Goal: Task Accomplishment & Management: Manage account settings

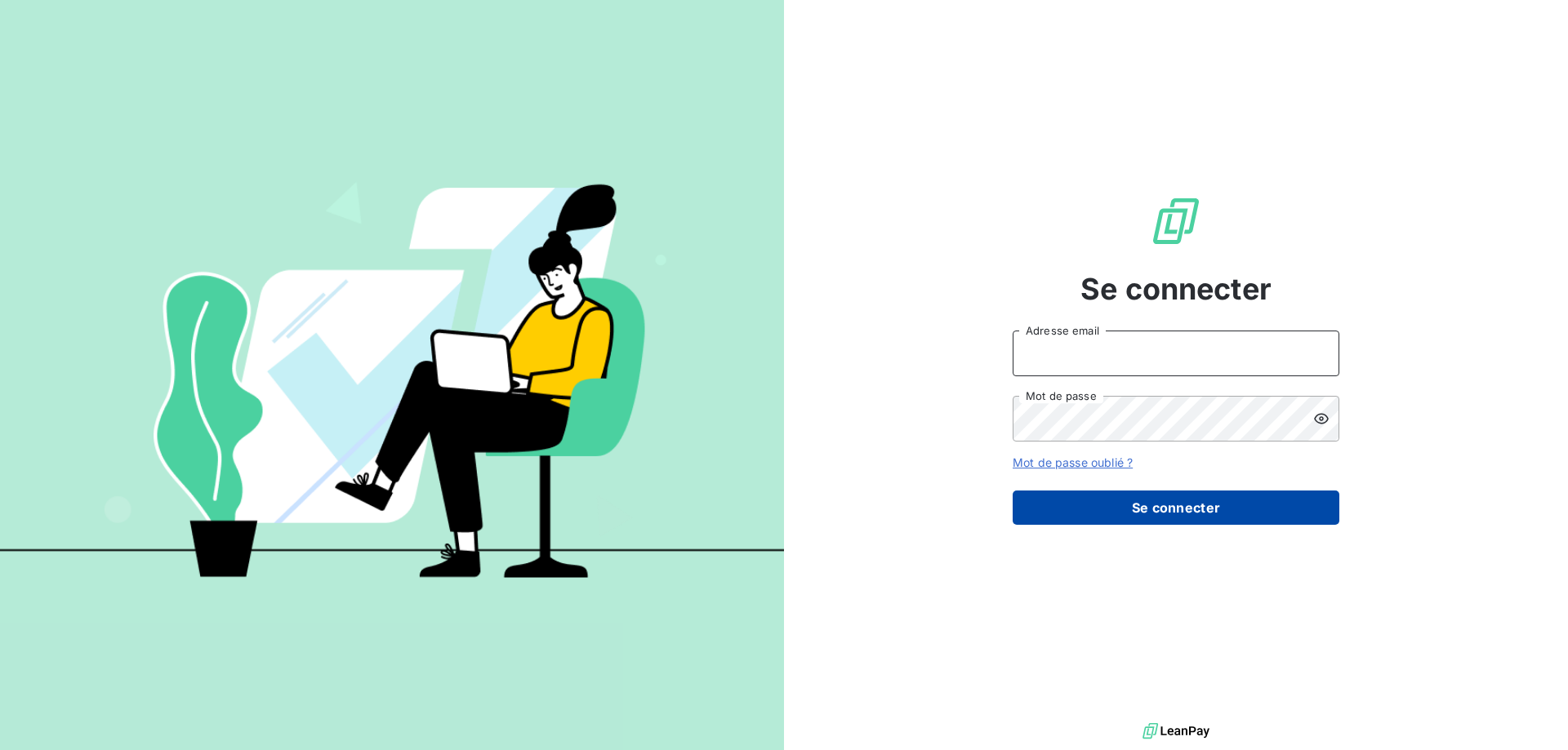
type input "[EMAIL_ADDRESS][DOMAIN_NAME]"
click at [1173, 509] on button "Se connecter" at bounding box center [1176, 507] width 327 height 34
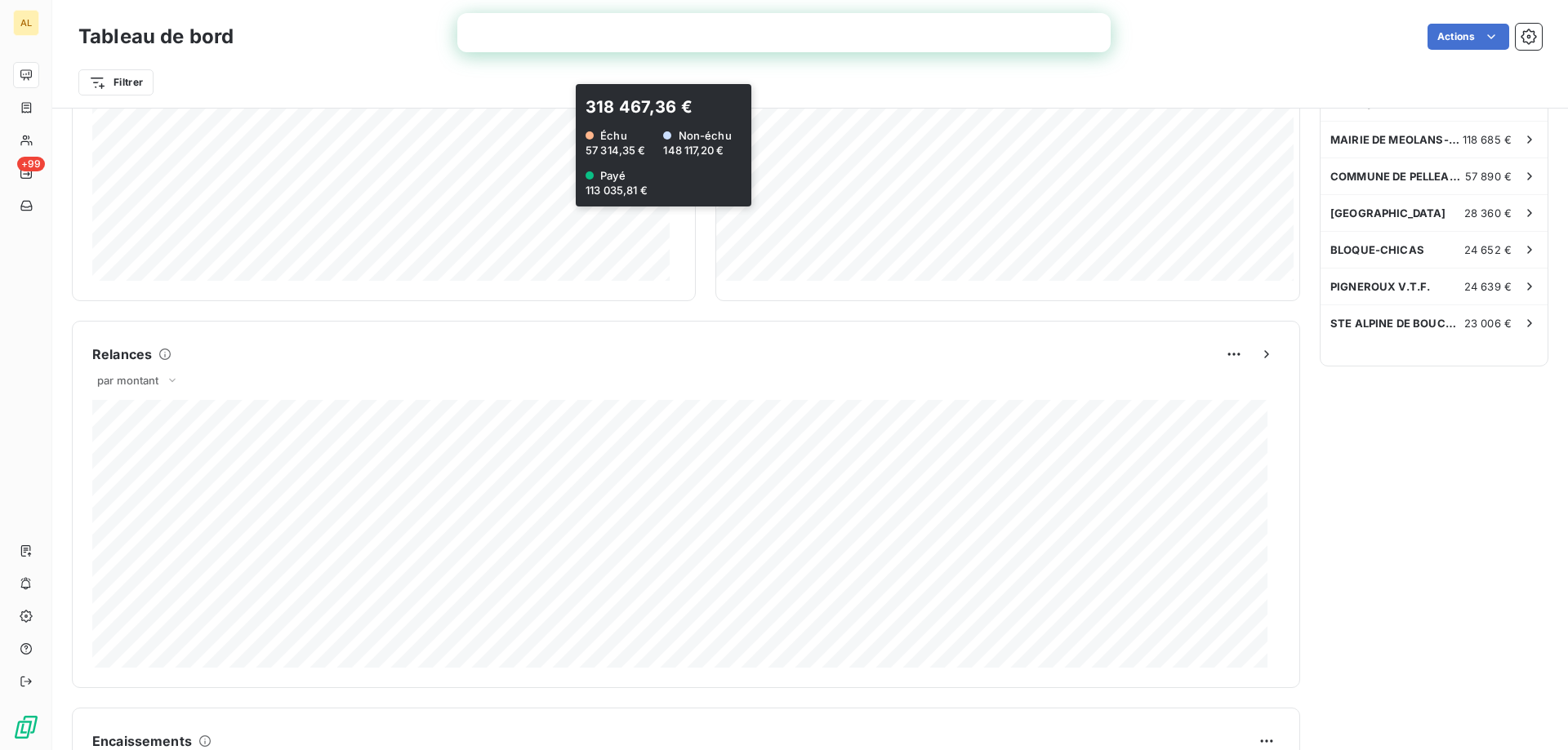
scroll to position [246, 0]
